Goal: Check status: Check status

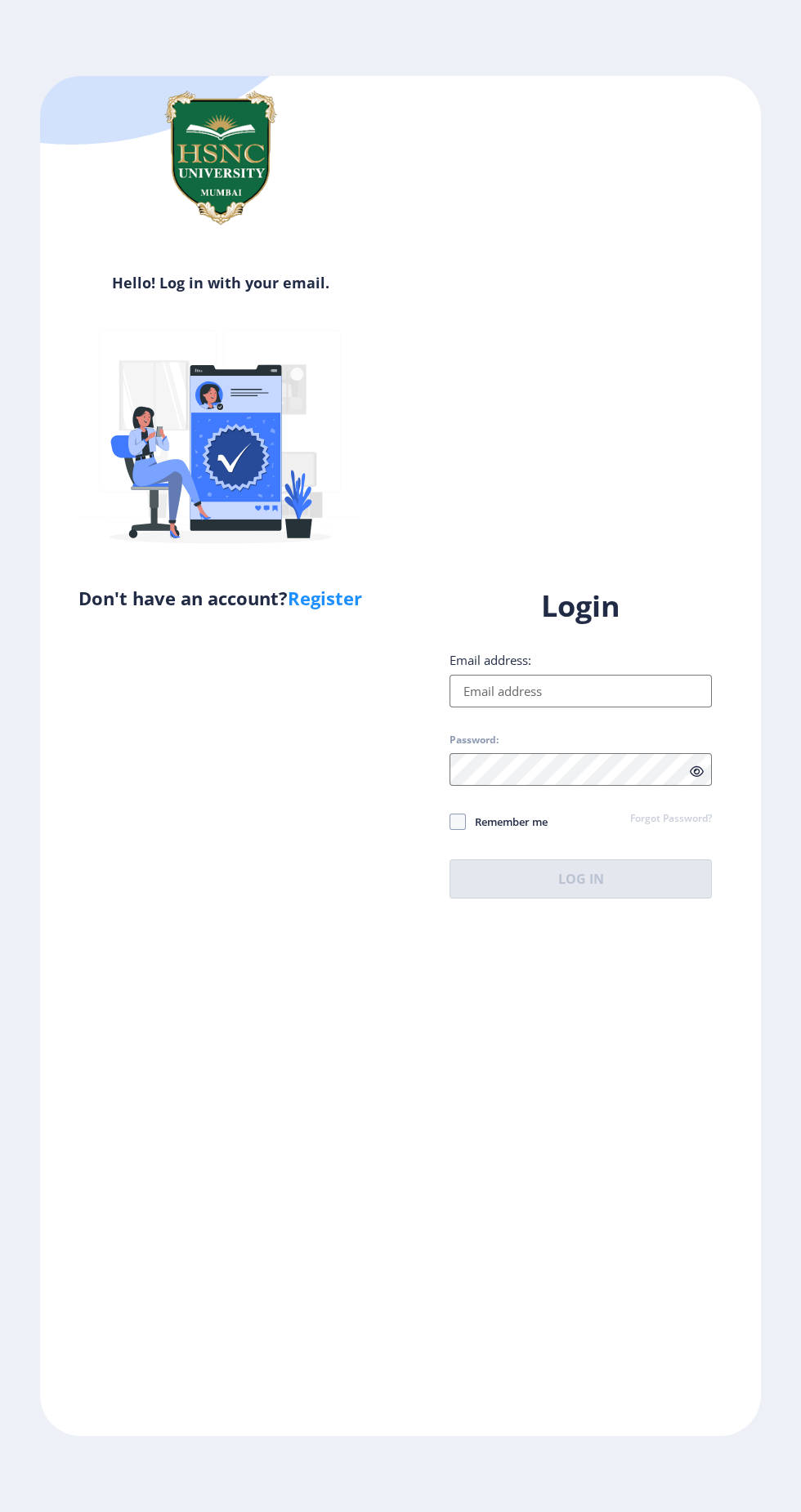
click at [481, 707] on input "Email address:" at bounding box center [581, 691] width 263 height 32
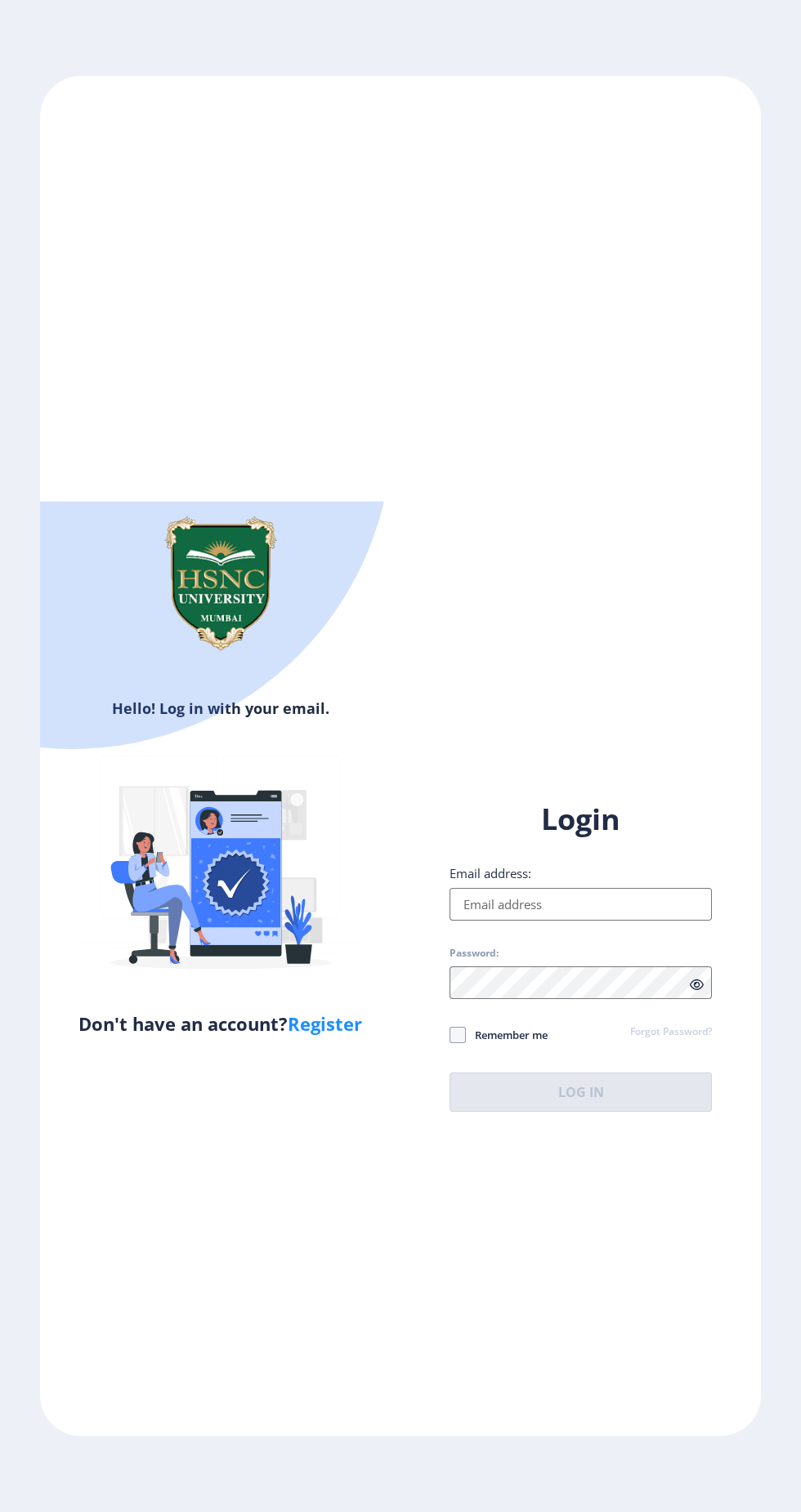
type input "[EMAIL_ADDRESS][DOMAIN_NAME]"
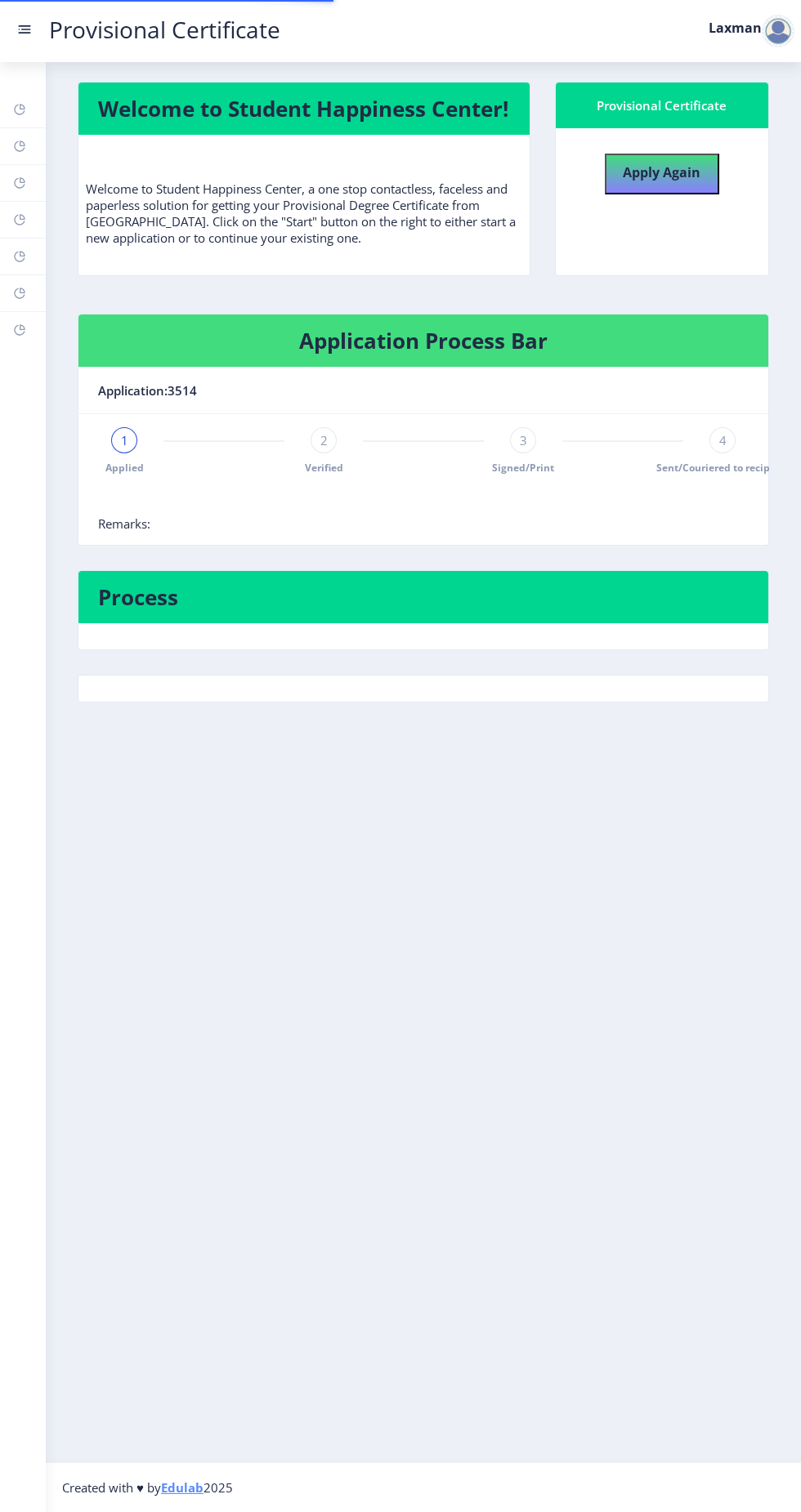
click at [518, 1219] on nb-layout-column "Welcome to Student Happiness Center! Welcome to Student Happiness Center, a one…" at bounding box center [423, 762] width 755 height 1401
click at [117, 623] on nb-card-header "Process" at bounding box center [423, 597] width 690 height 52
click at [134, 610] on h4 "Process" at bounding box center [423, 597] width 650 height 26
